Goal: Transaction & Acquisition: Purchase product/service

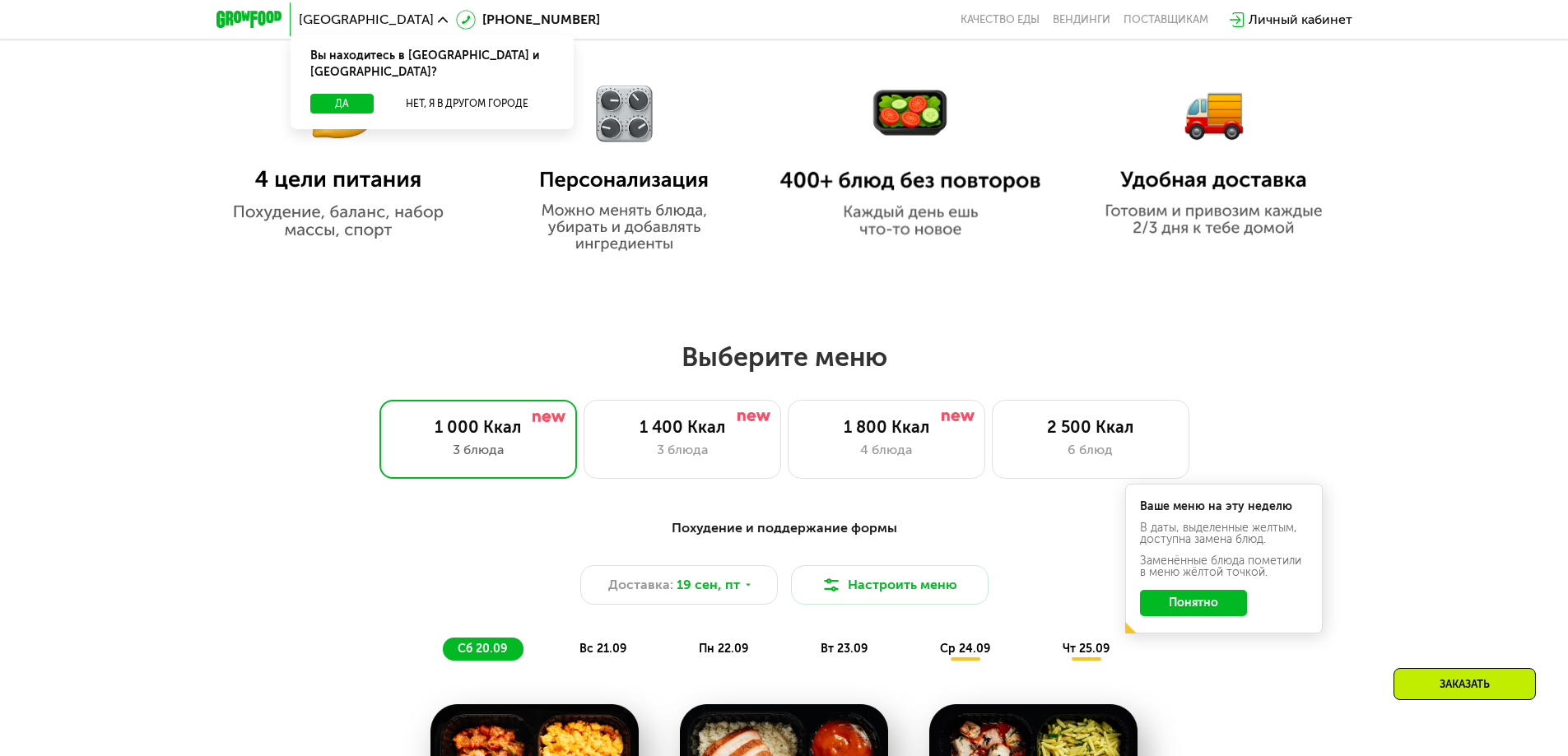
scroll to position [1085, 0]
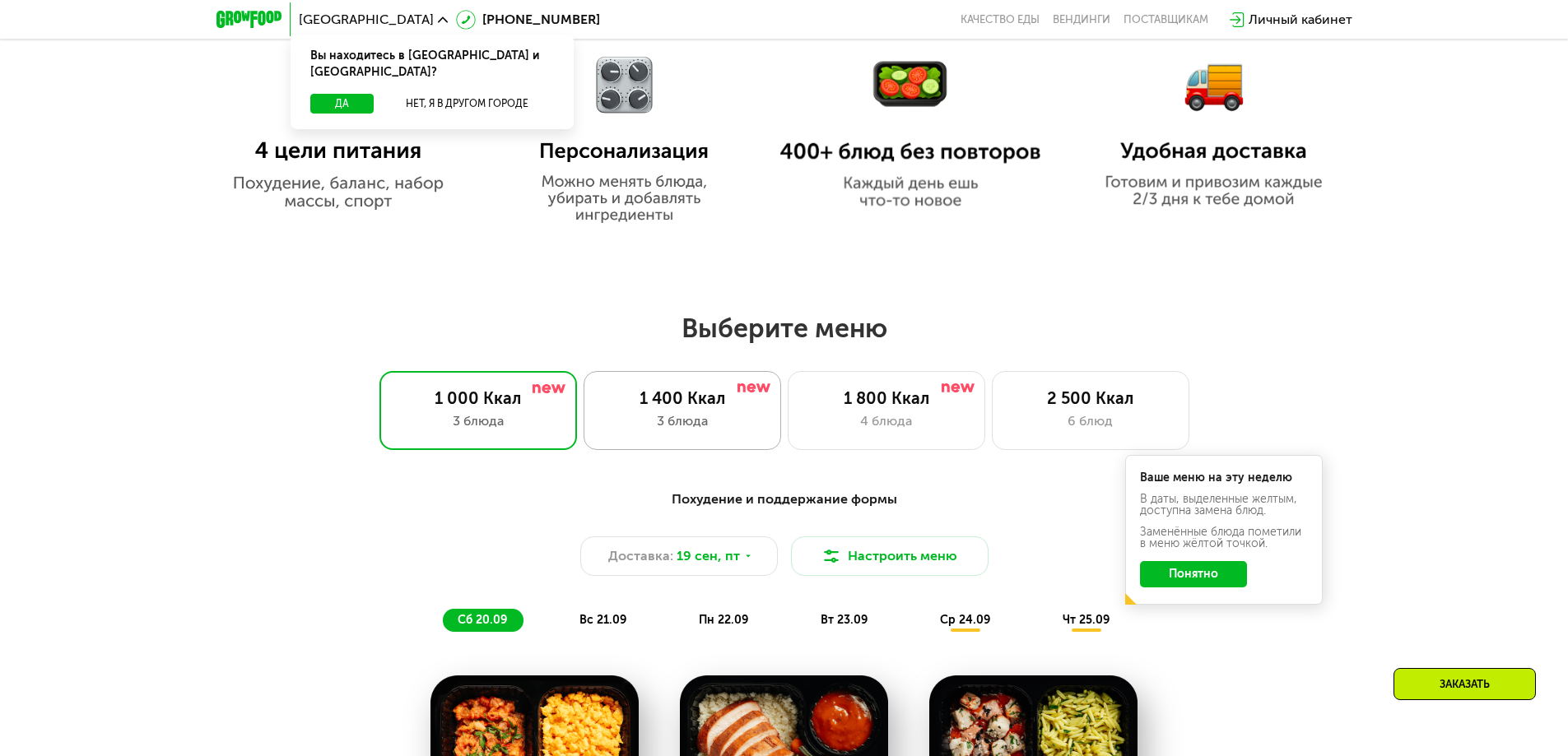
click at [725, 398] on div "1 400 Ккал" at bounding box center [682, 398] width 163 height 20
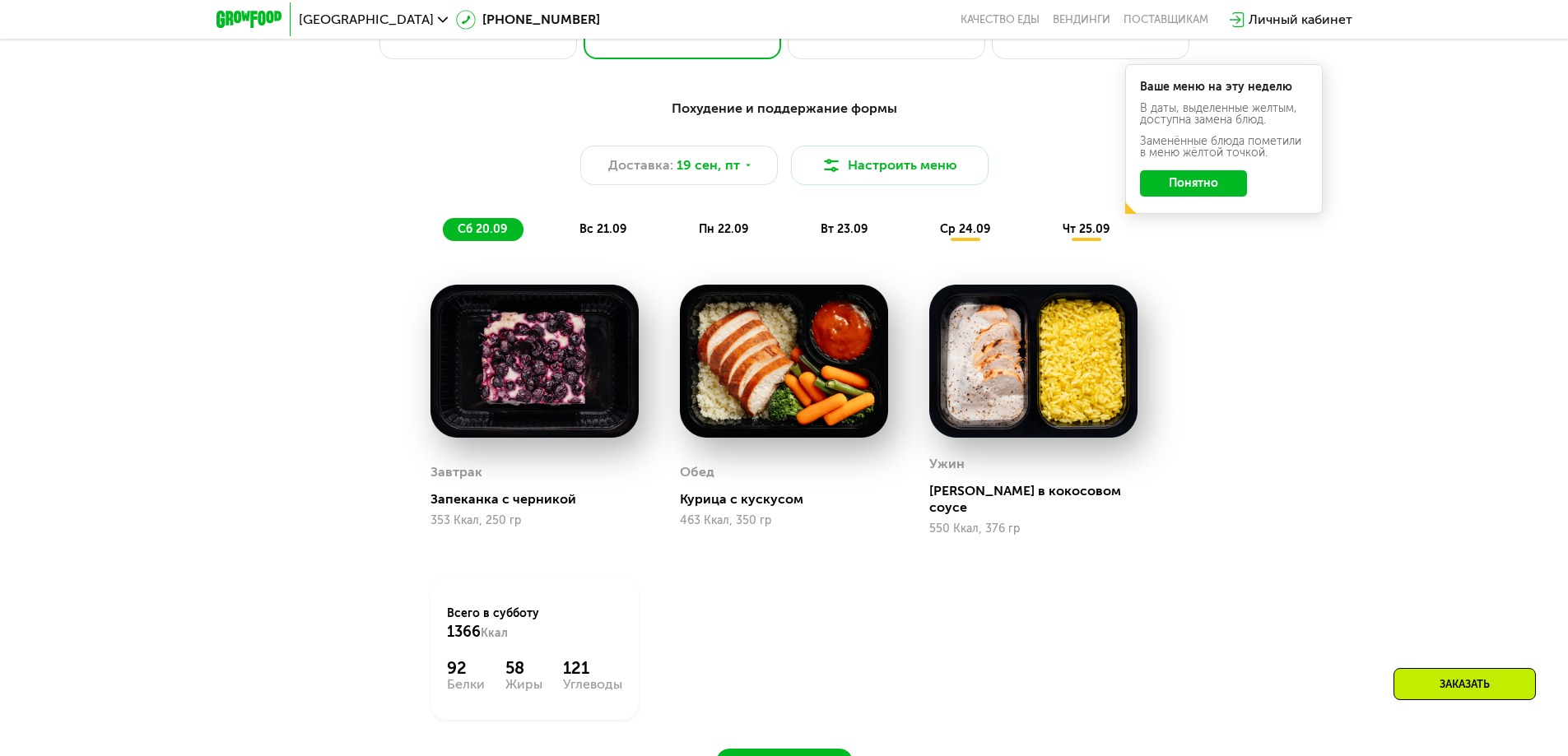
scroll to position [1434, 0]
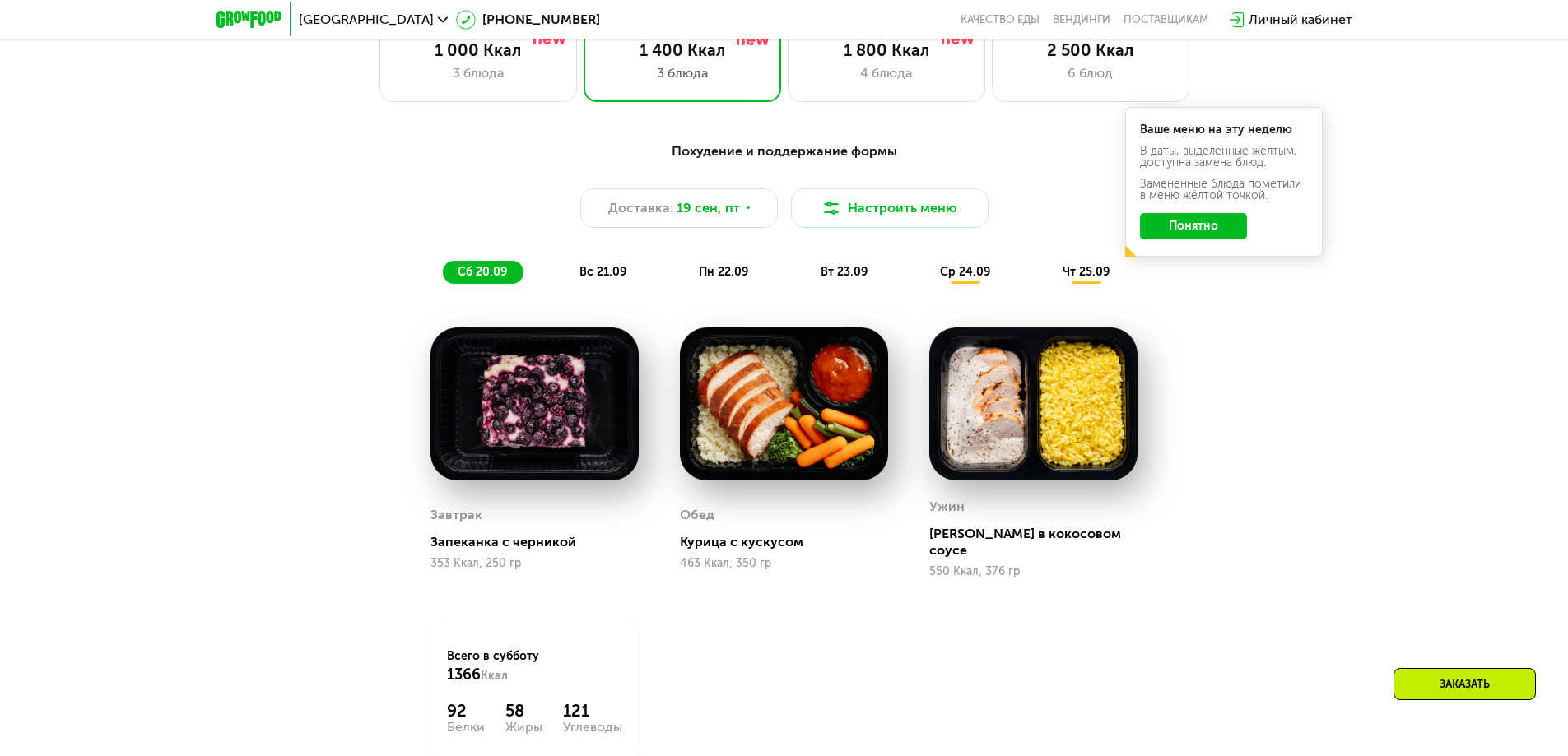
click at [1229, 224] on button "Понятно" at bounding box center [1193, 226] width 107 height 26
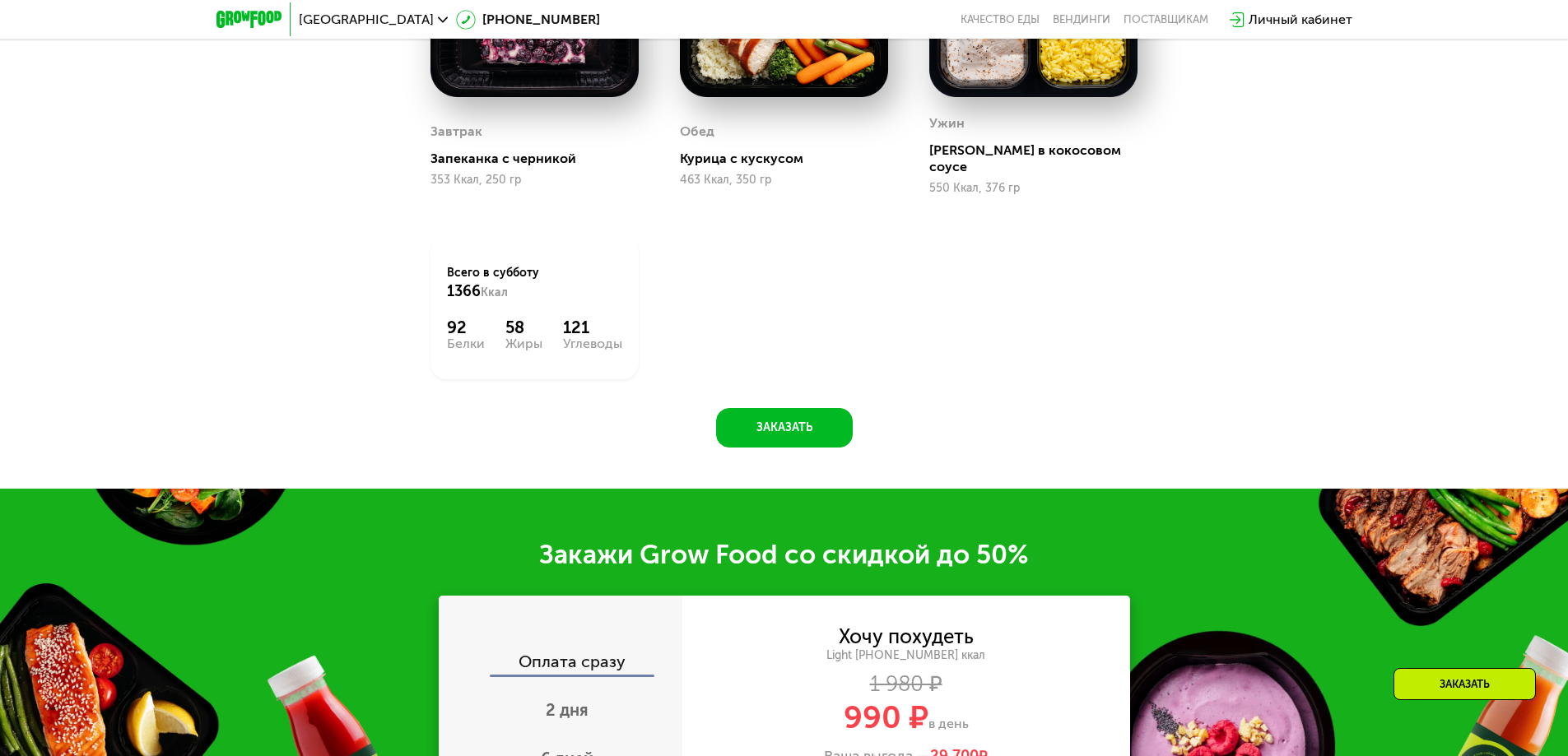
scroll to position [1607, 0]
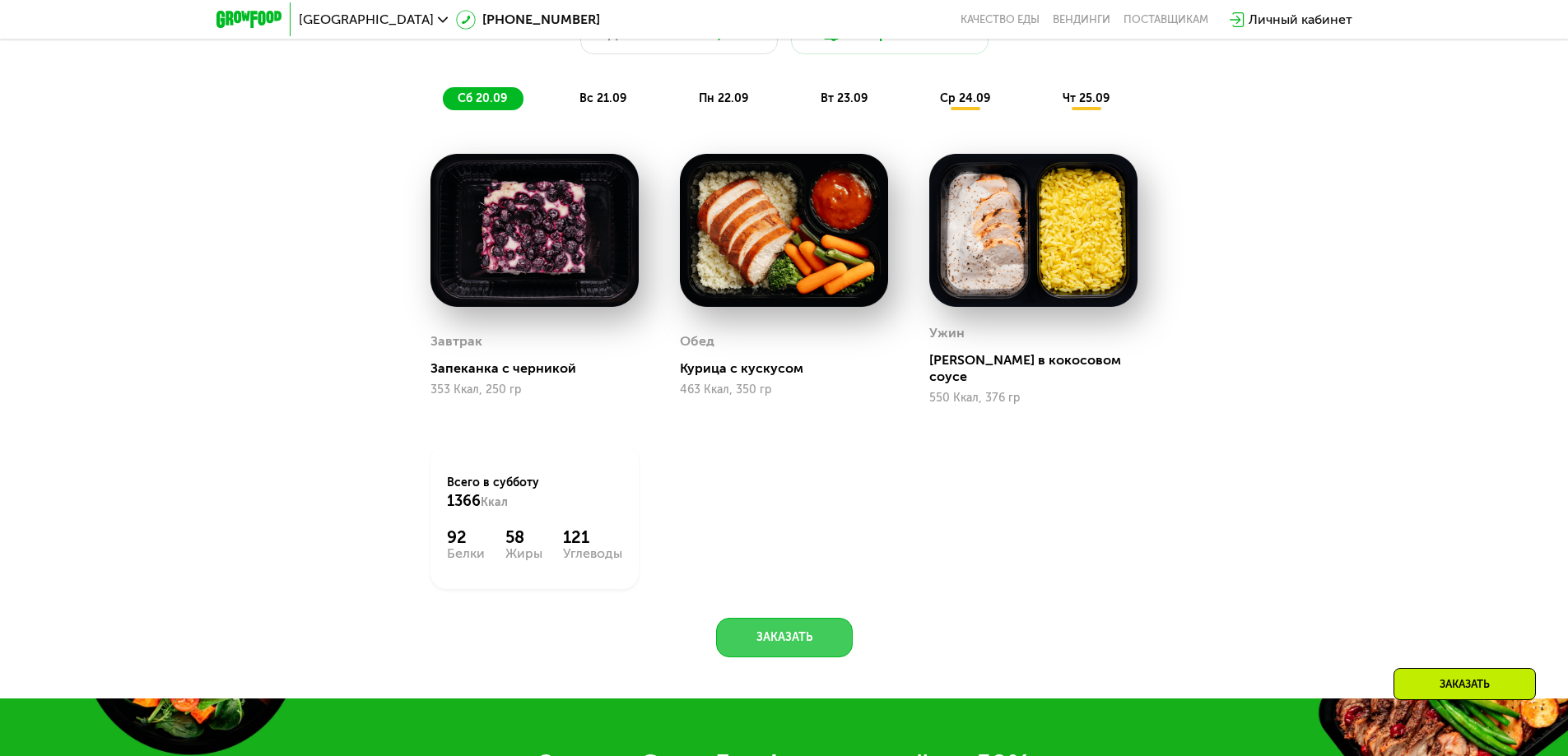
click at [807, 631] on button "Заказать" at bounding box center [784, 638] width 137 height 39
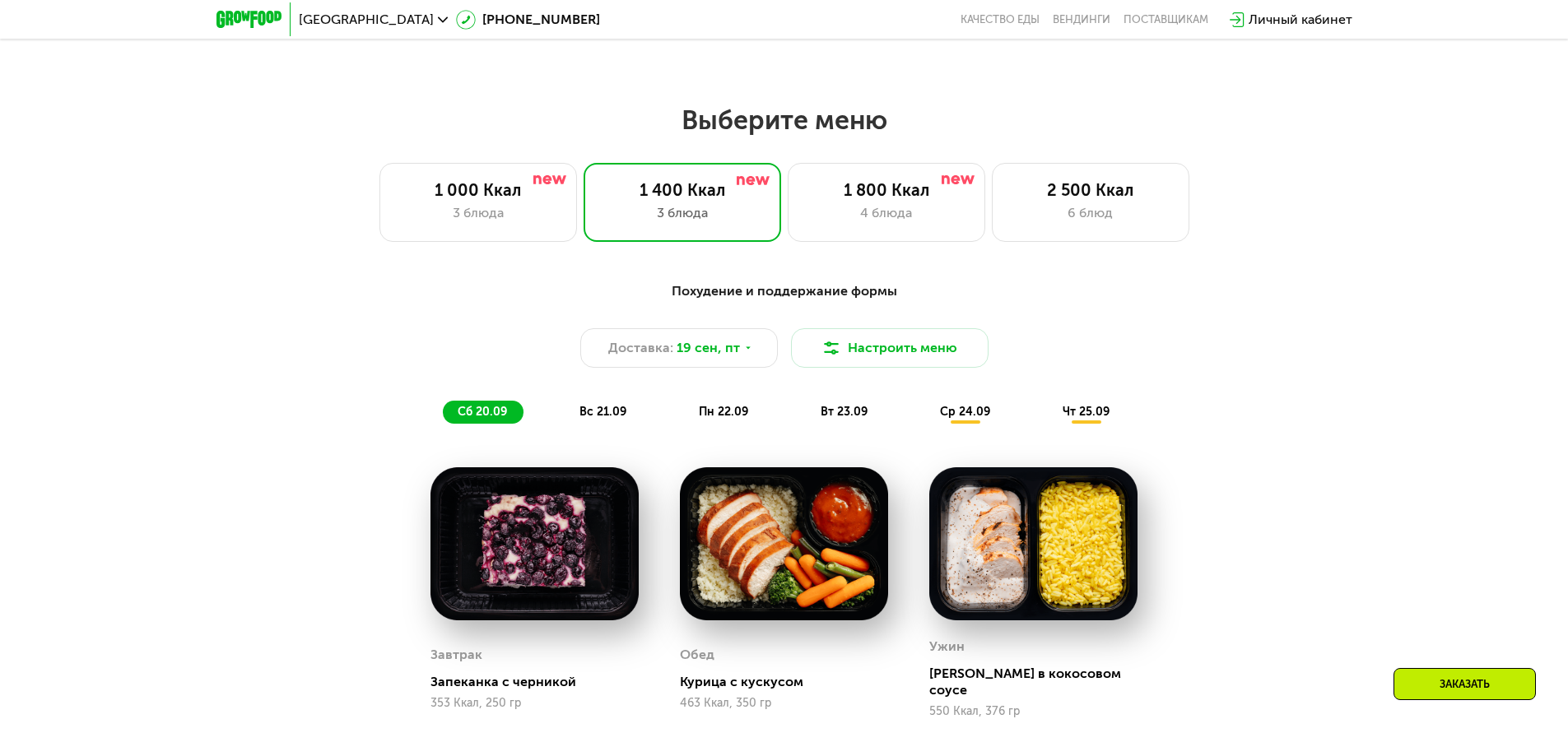
scroll to position [1483, 0]
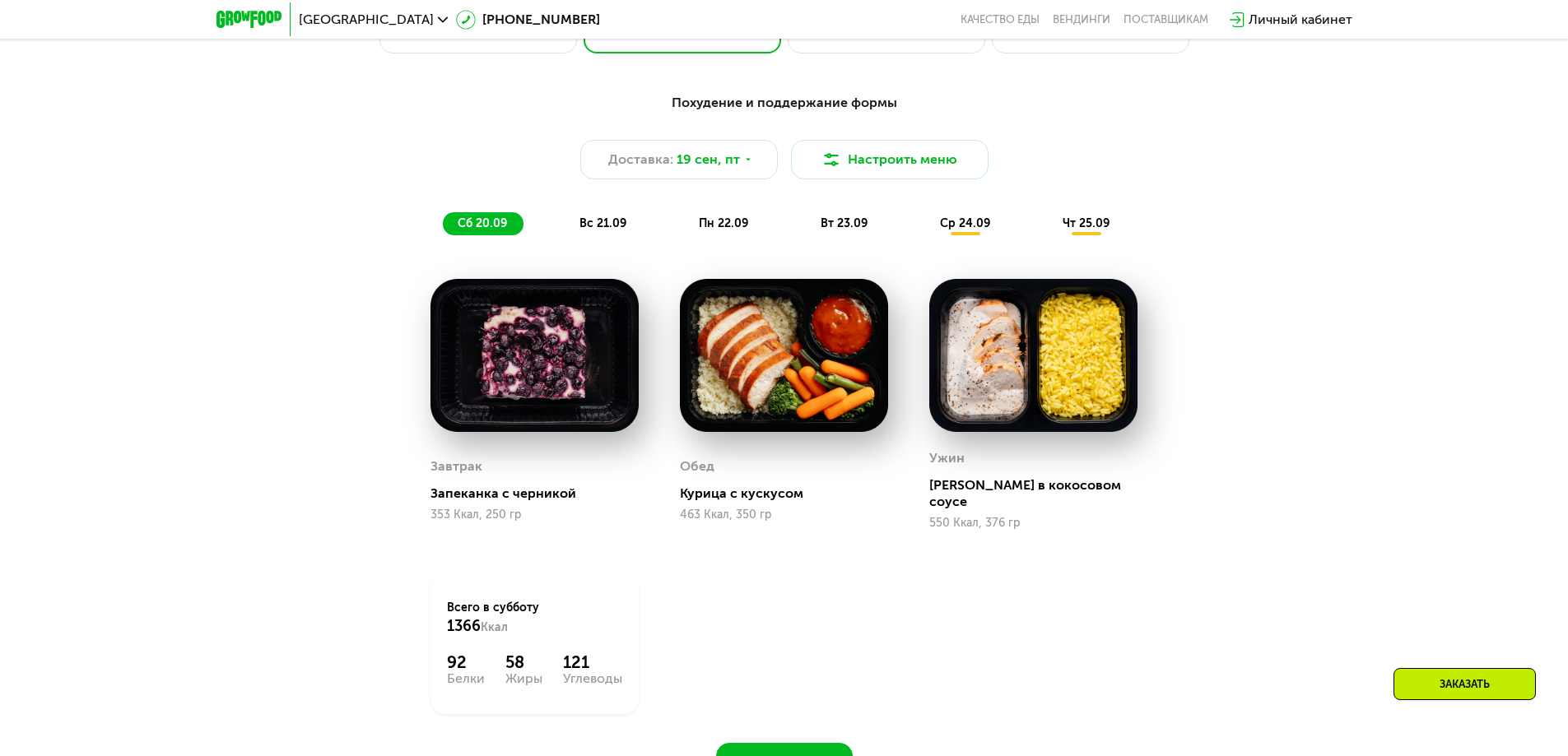
click at [604, 225] on span "вс 21.09" at bounding box center [603, 223] width 47 height 14
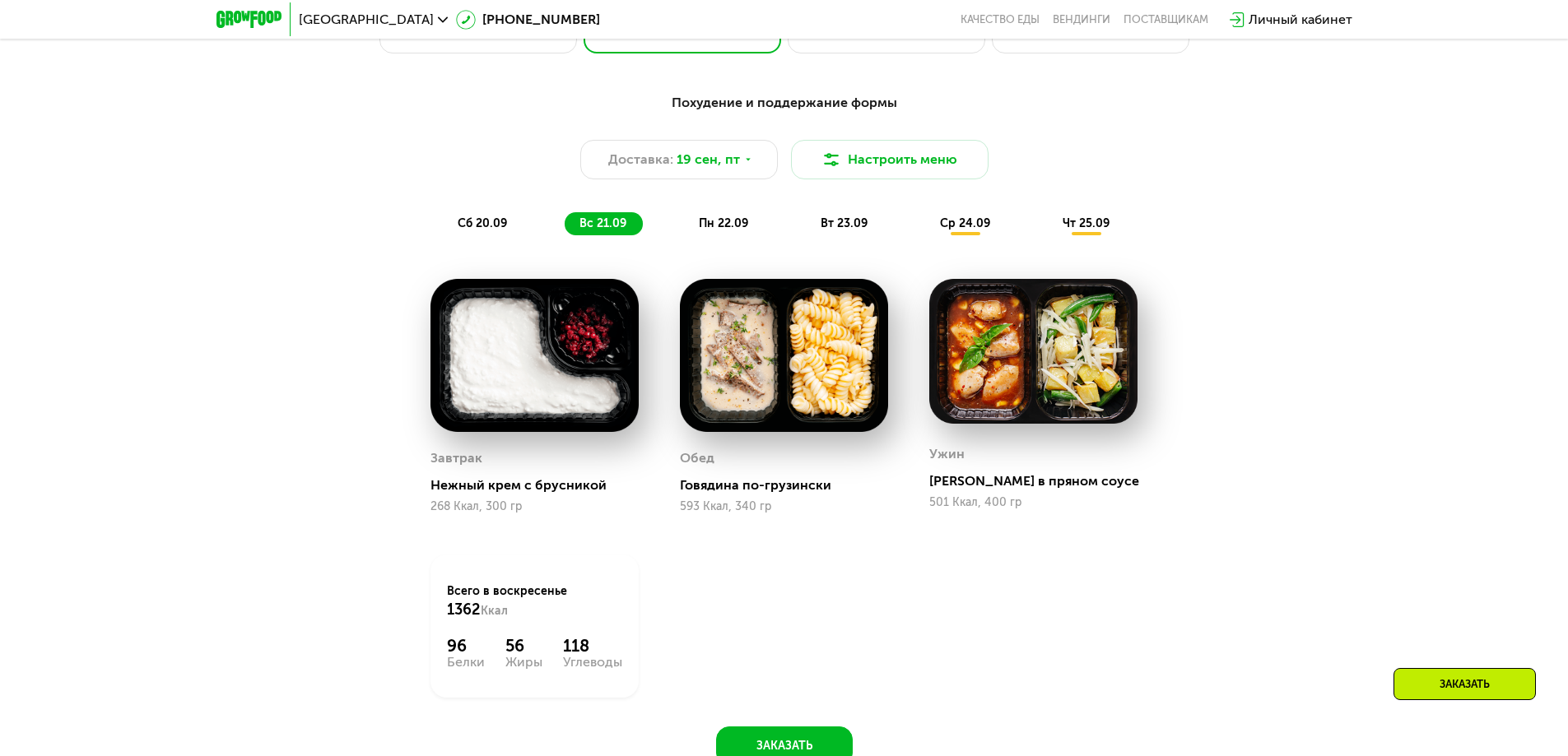
click at [783, 373] on img at bounding box center [784, 355] width 208 height 153
click at [860, 386] on img at bounding box center [784, 355] width 208 height 153
click at [736, 213] on div "Похудение и поддержание формы Доставка: [DATE] Настроить меню сб 20.09 вс 21.09…" at bounding box center [785, 164] width 975 height 142
click at [719, 227] on span "пн 22.09" at bounding box center [723, 223] width 50 height 14
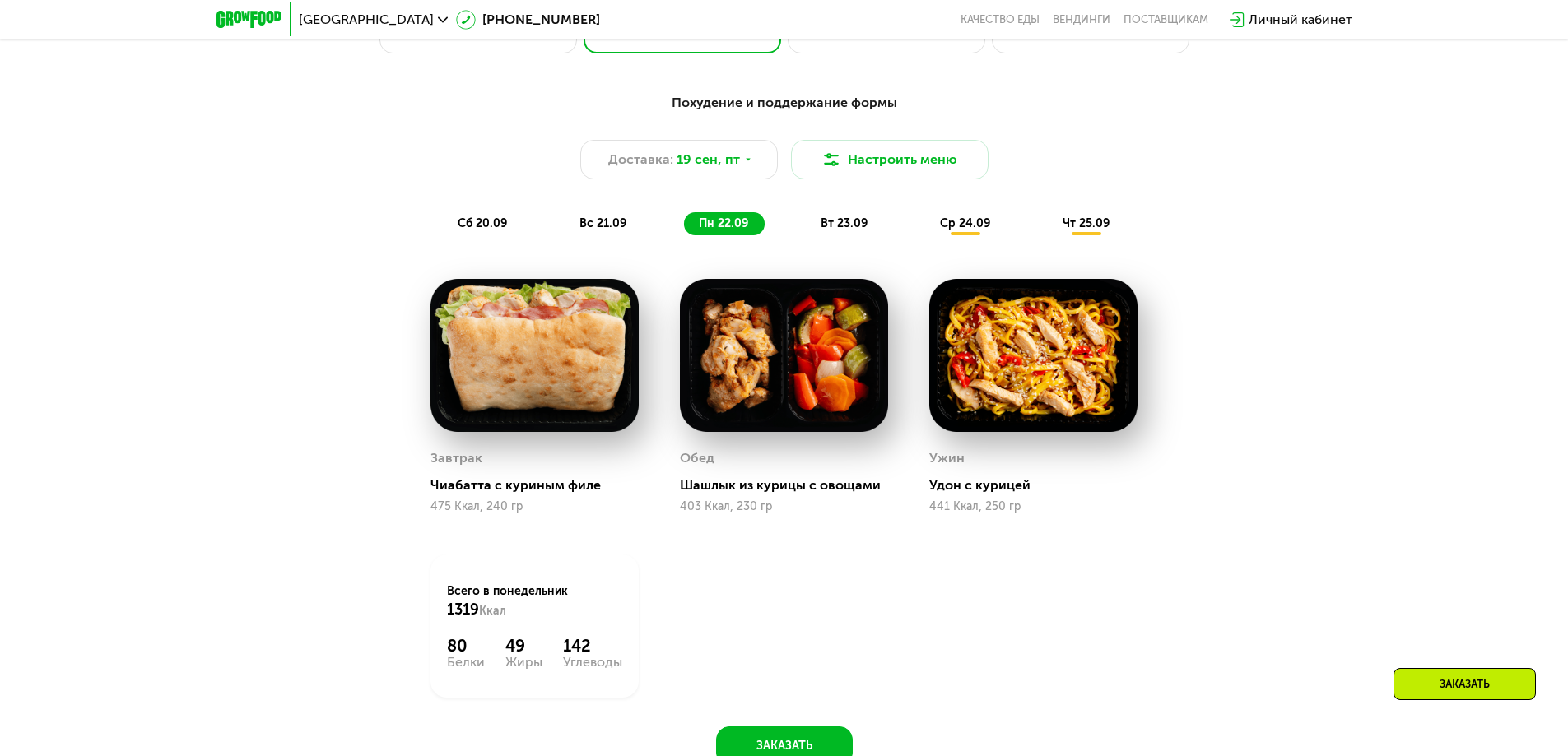
click at [845, 229] on span "вт 23.09" at bounding box center [845, 223] width 47 height 14
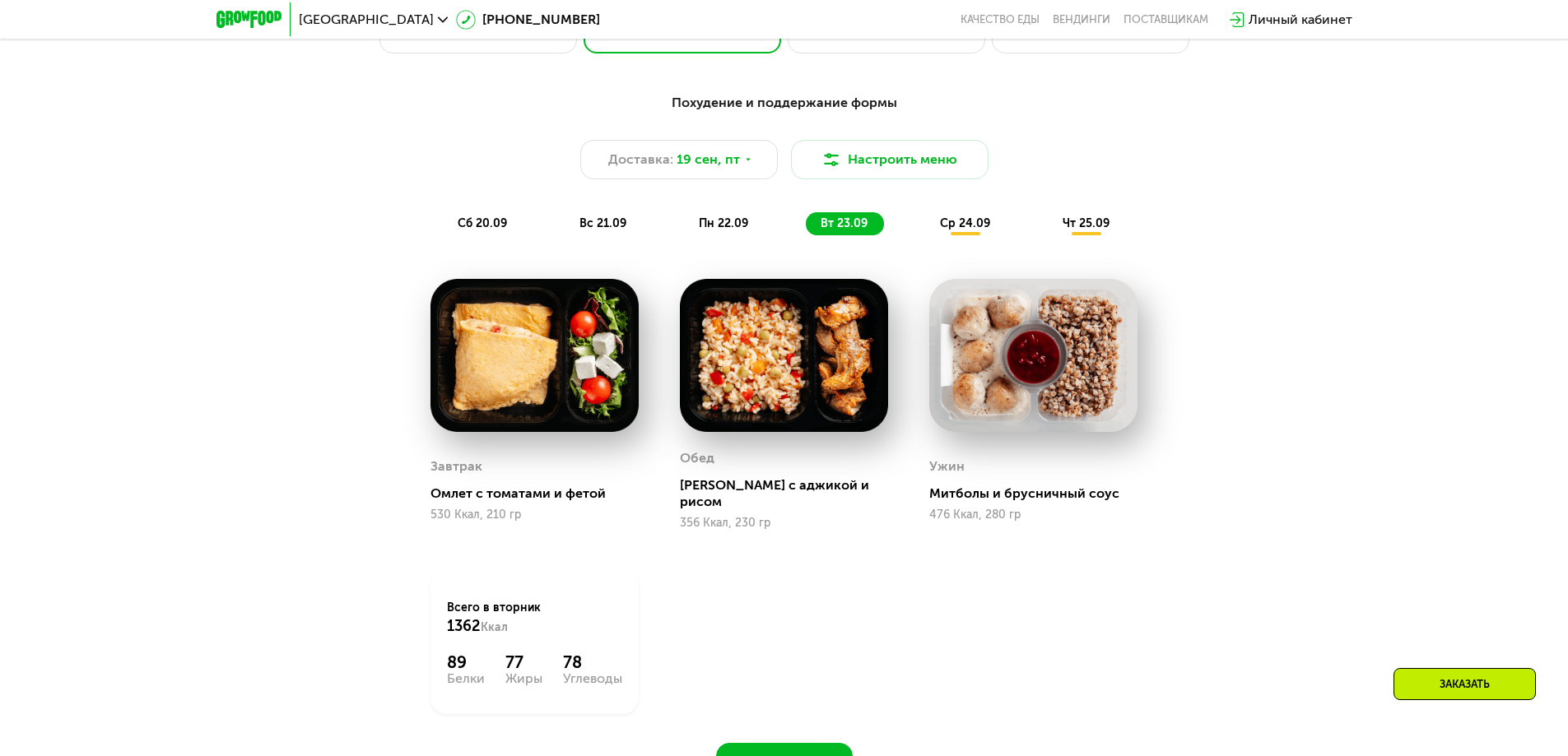
click at [1063, 346] on img at bounding box center [1034, 355] width 208 height 153
click at [976, 230] on span "ср 24.09" at bounding box center [966, 223] width 50 height 14
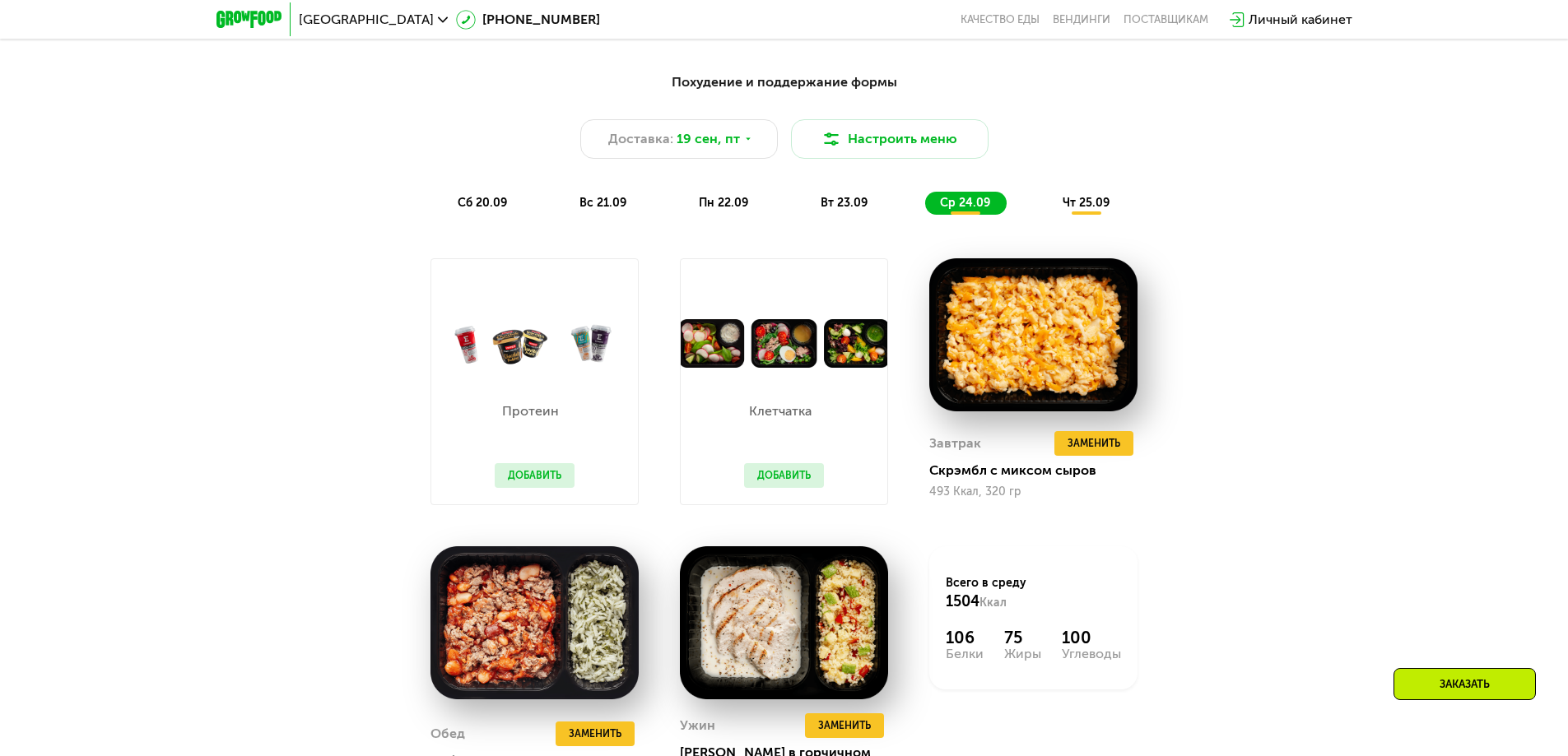
scroll to position [1326, 0]
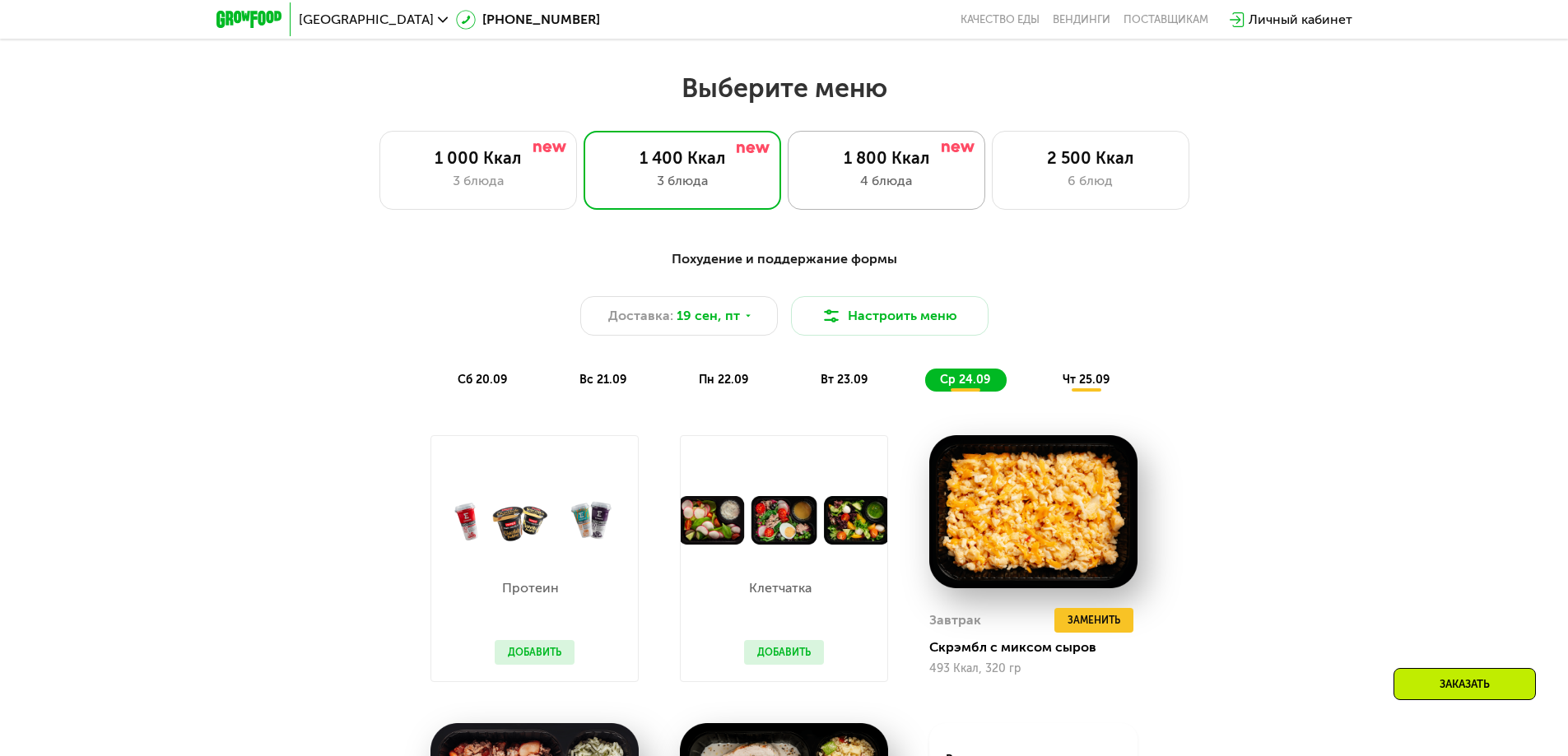
click at [908, 176] on div "4 блюда" at bounding box center [887, 181] width 163 height 20
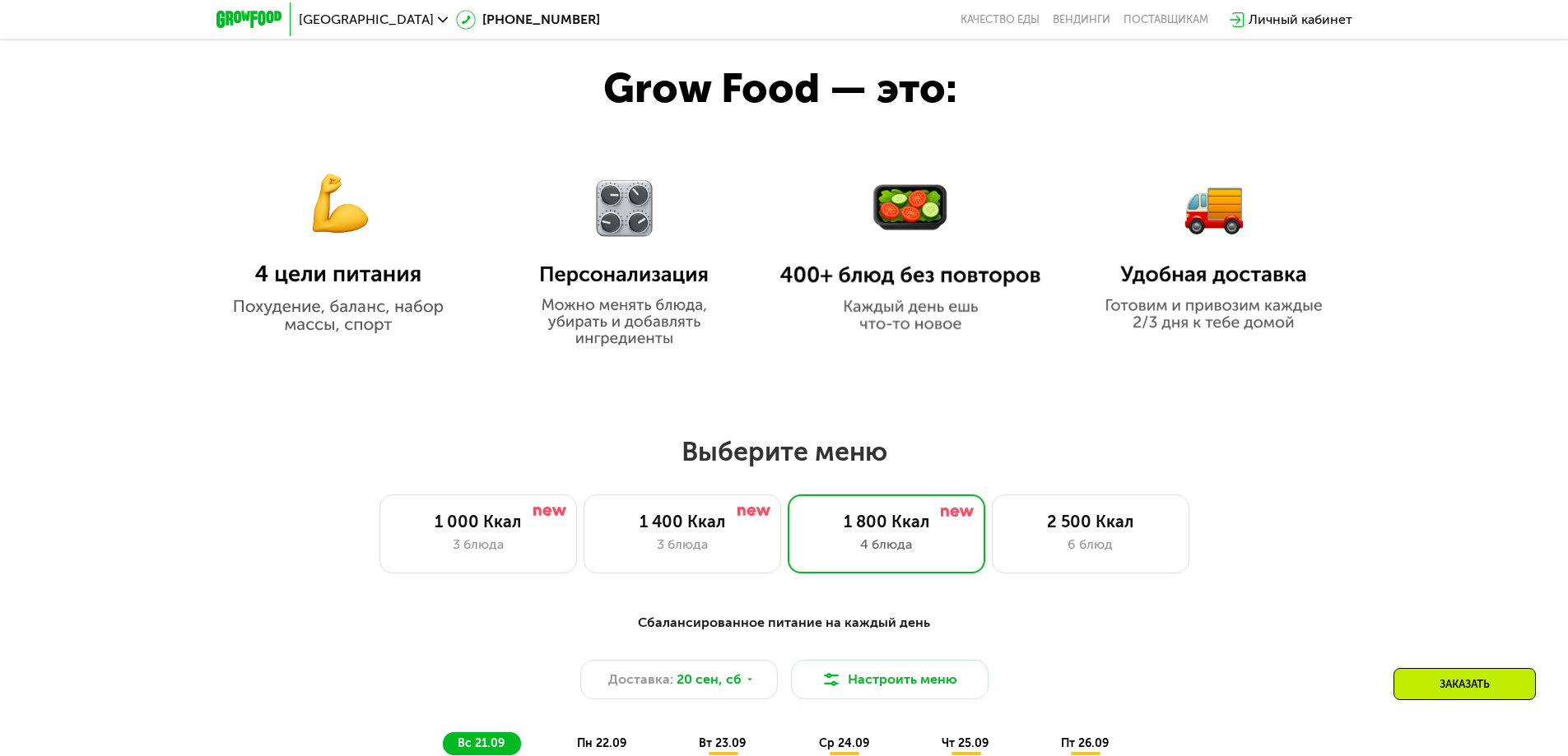
scroll to position [932, 0]
